Goal: Use online tool/utility: Use online tool/utility

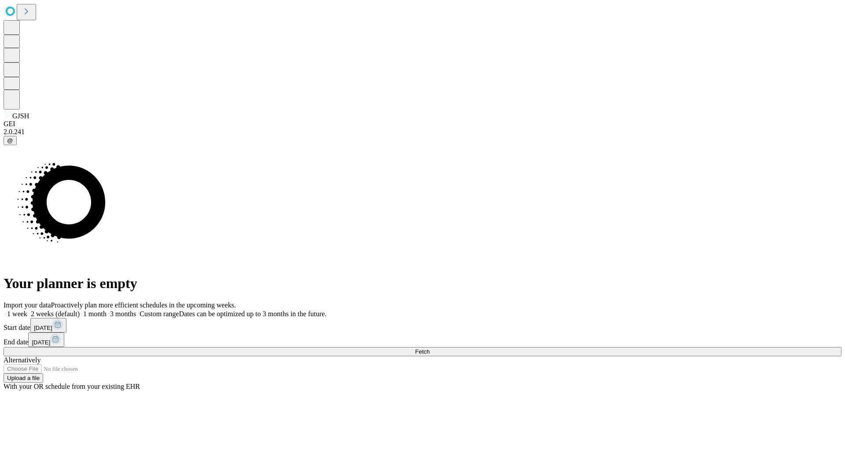
click at [429, 348] on span "Fetch" at bounding box center [422, 351] width 15 height 7
